Goal: Task Accomplishment & Management: Manage account settings

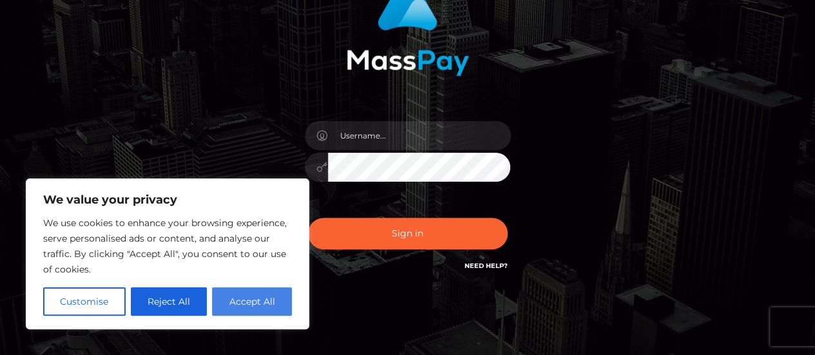
scroll to position [129, 0]
click at [232, 301] on button "Accept All" at bounding box center [252, 301] width 80 height 28
checkbox input "true"
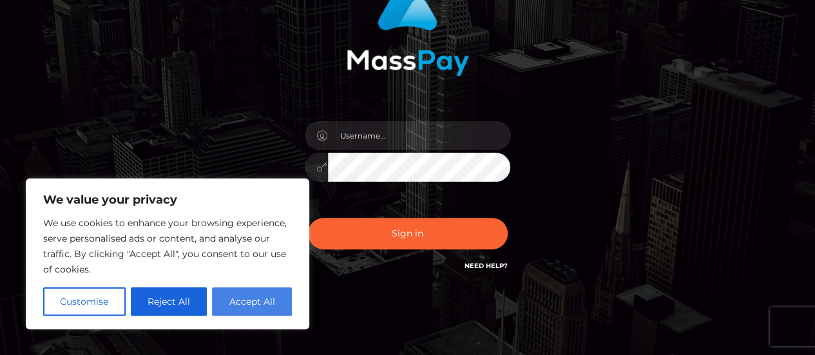
checkbox input "true"
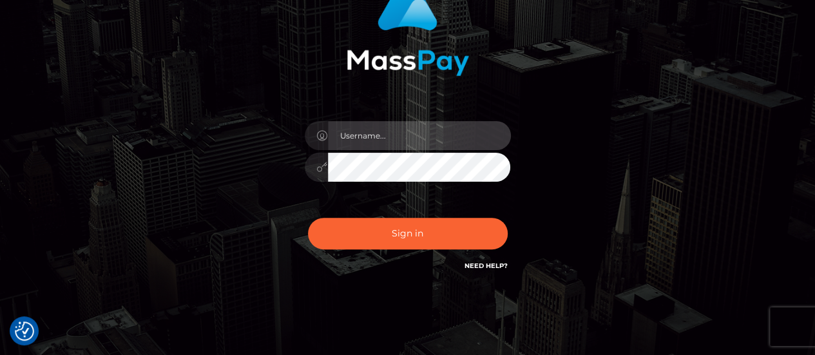
click at [381, 133] on input "text" at bounding box center [419, 135] width 183 height 29
type input "[EMAIL_ADDRESS][DOMAIN_NAME]"
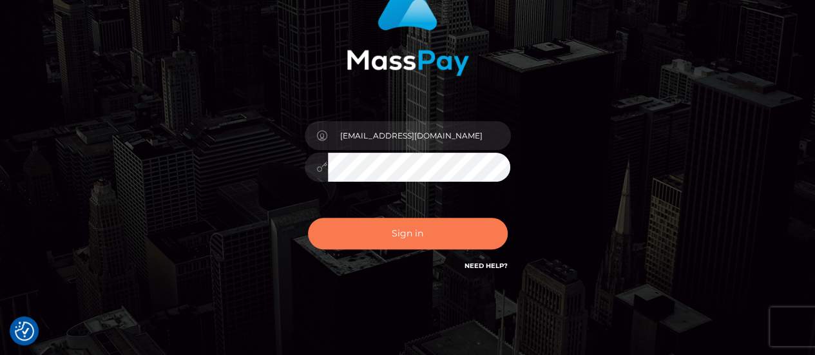
click at [392, 232] on button "Sign in" at bounding box center [408, 234] width 200 height 32
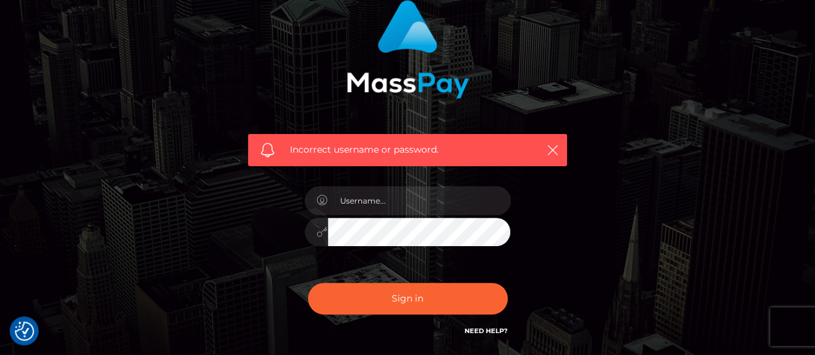
scroll to position [193, 0]
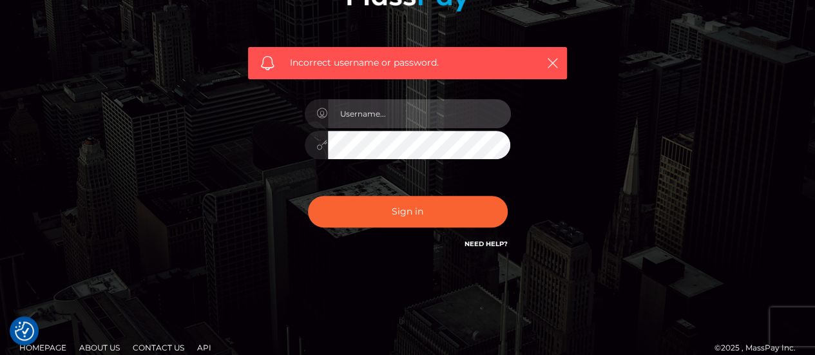
click at [396, 113] on input "text" at bounding box center [419, 113] width 183 height 29
type input "[EMAIL_ADDRESS][DOMAIN_NAME]"
click at [218, 140] on div "Incorrect username or password. [EMAIL_ADDRESS][DOMAIN_NAME]" at bounding box center [408, 88] width 734 height 370
click at [314, 143] on div at bounding box center [316, 145] width 23 height 29
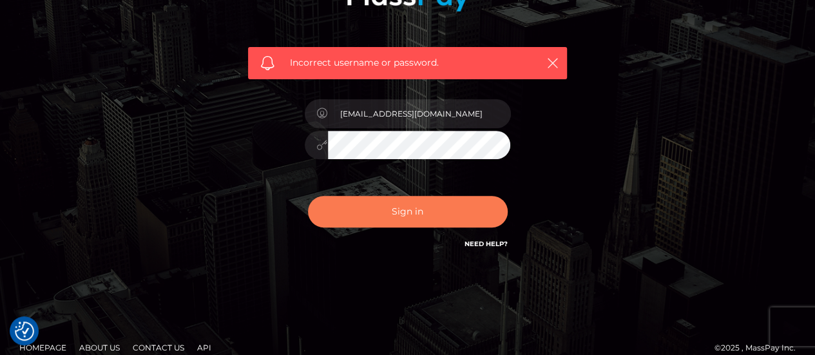
click at [357, 205] on button "Sign in" at bounding box center [408, 212] width 200 height 32
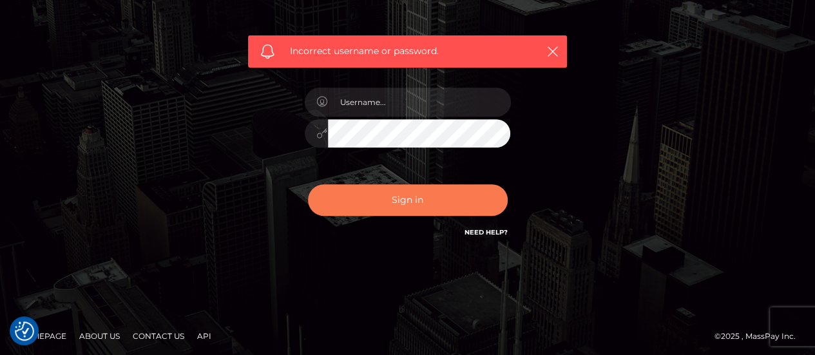
scroll to position [208, 0]
